Goal: Find specific page/section: Find specific page/section

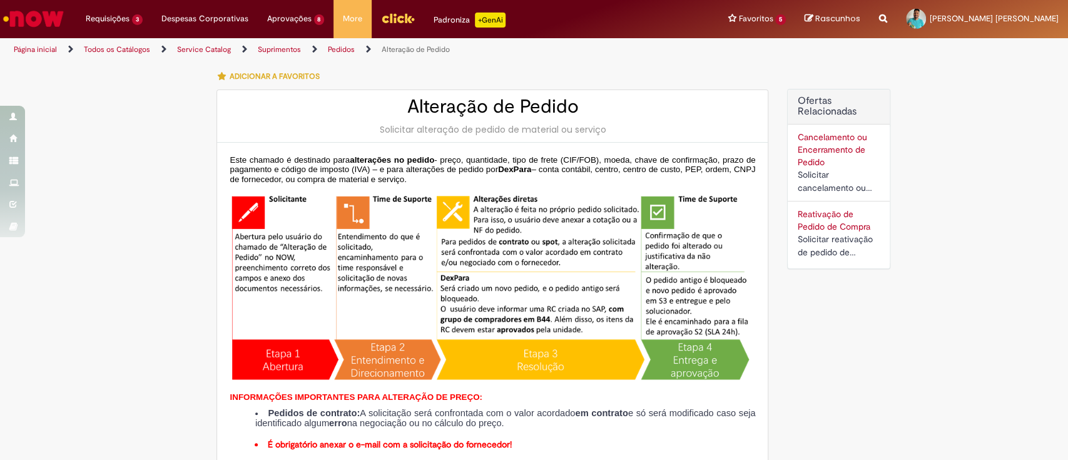
scroll to position [455, 0]
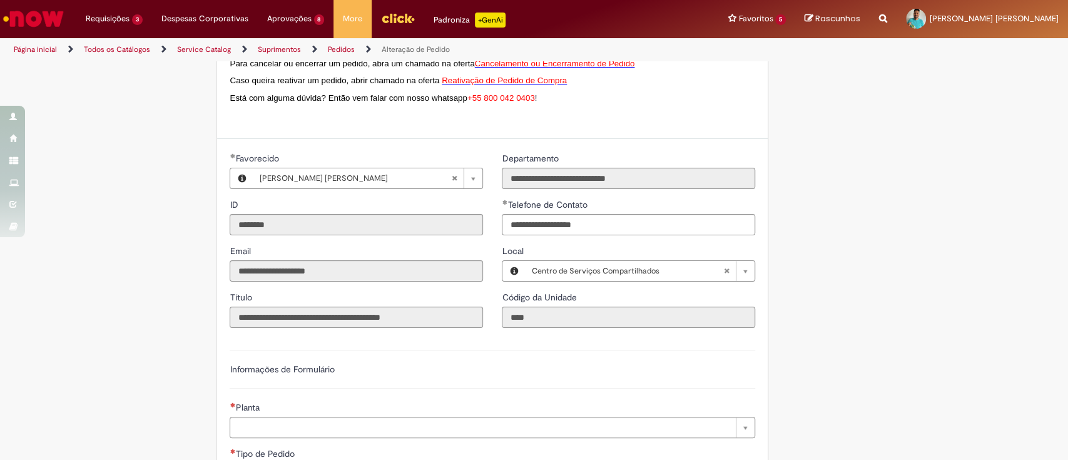
click at [40, 18] on img "Ir para a Homepage" at bounding box center [33, 18] width 64 height 25
